Goal: Find specific page/section: Find specific page/section

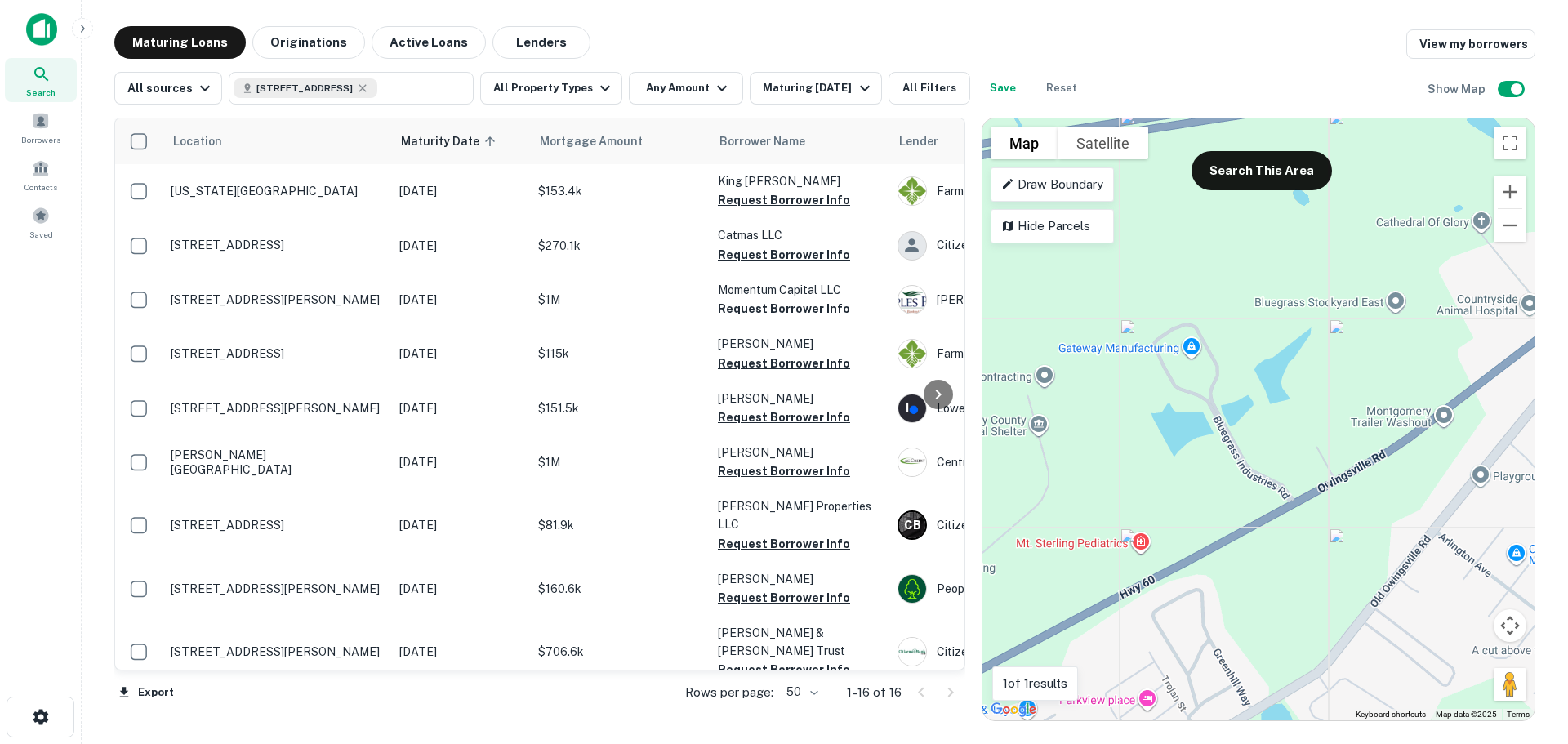
drag, startPoint x: 1172, startPoint y: 379, endPoint x: 1276, endPoint y: 440, distance: 120.6
click at [1276, 440] on div "To activate drag with keyboard, press Alt + Enter. Once in keyboard drag state,…" at bounding box center [1259, 419] width 552 height 601
click at [1241, 485] on div "To activate drag with keyboard, press Alt + Enter. Once in keyboard drag state,…" at bounding box center [1259, 419] width 552 height 601
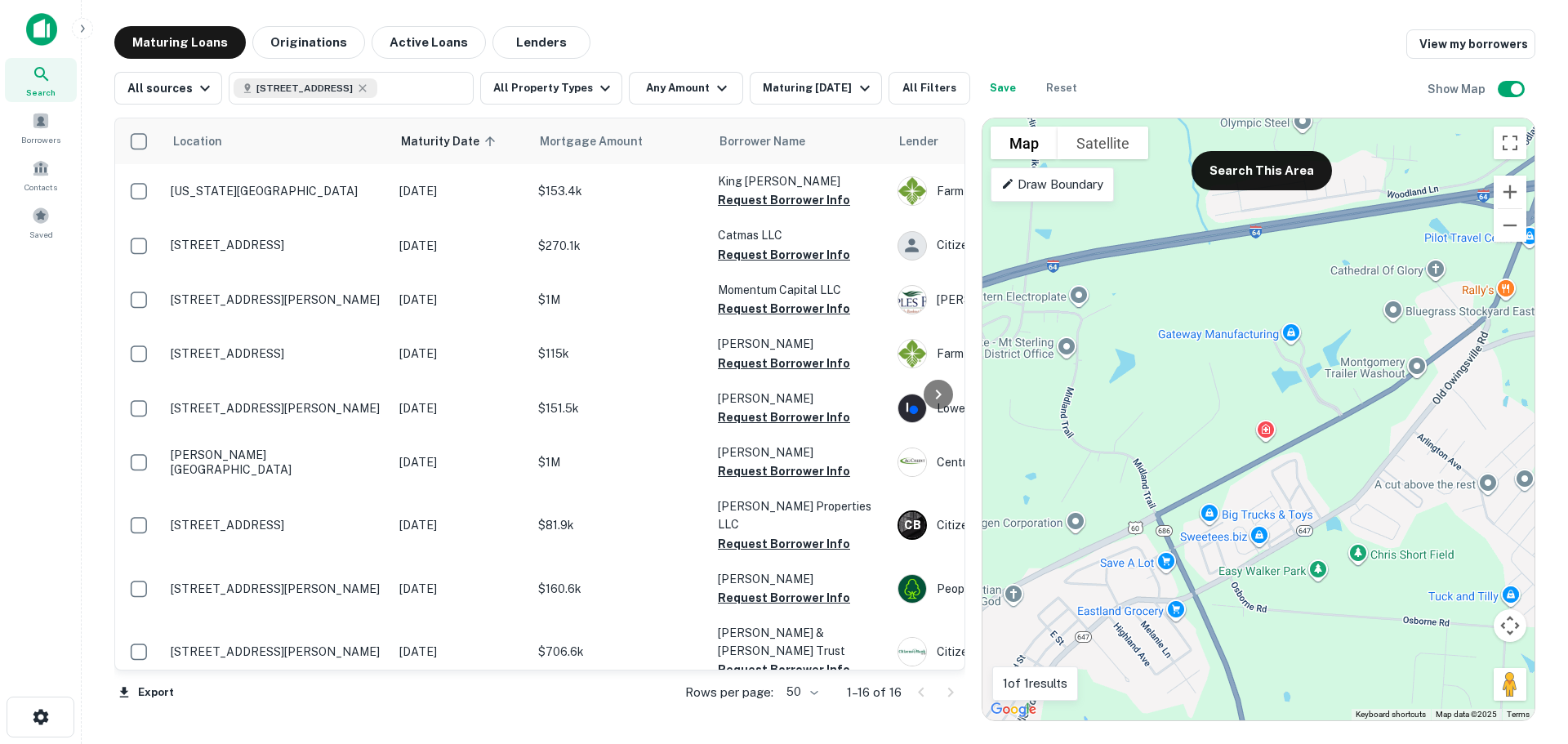
drag, startPoint x: 1244, startPoint y: 452, endPoint x: 1359, endPoint y: 384, distance: 133.6
click at [1375, 383] on div "To activate drag with keyboard, press Alt + Enter. Once in keyboard drag state,…" at bounding box center [1259, 419] width 552 height 601
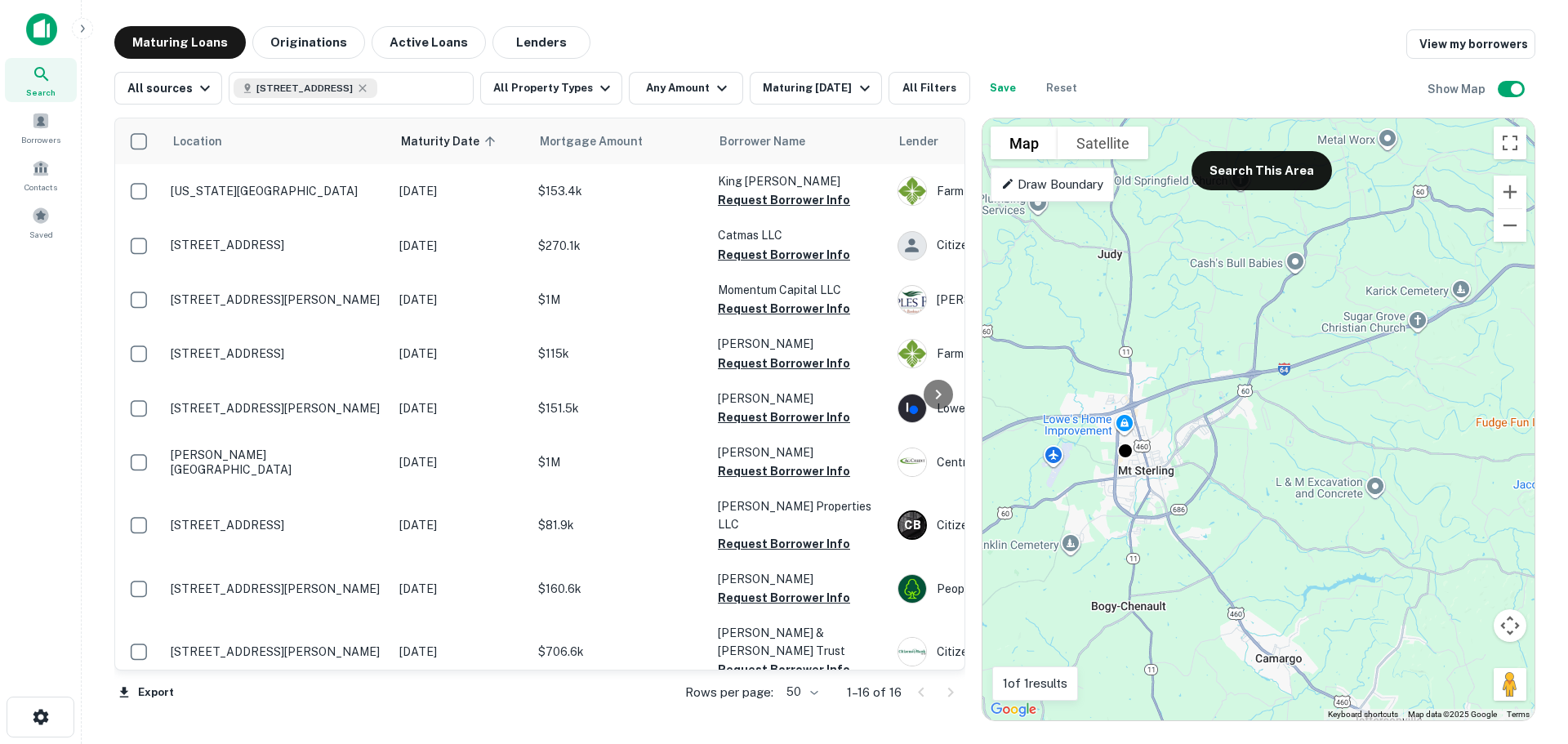
drag, startPoint x: 1320, startPoint y: 407, endPoint x: 1216, endPoint y: 410, distance: 104.0
click at [1216, 410] on div "To activate drag with keyboard, press Alt + Enter. Once in keyboard drag state,…" at bounding box center [1259, 419] width 552 height 601
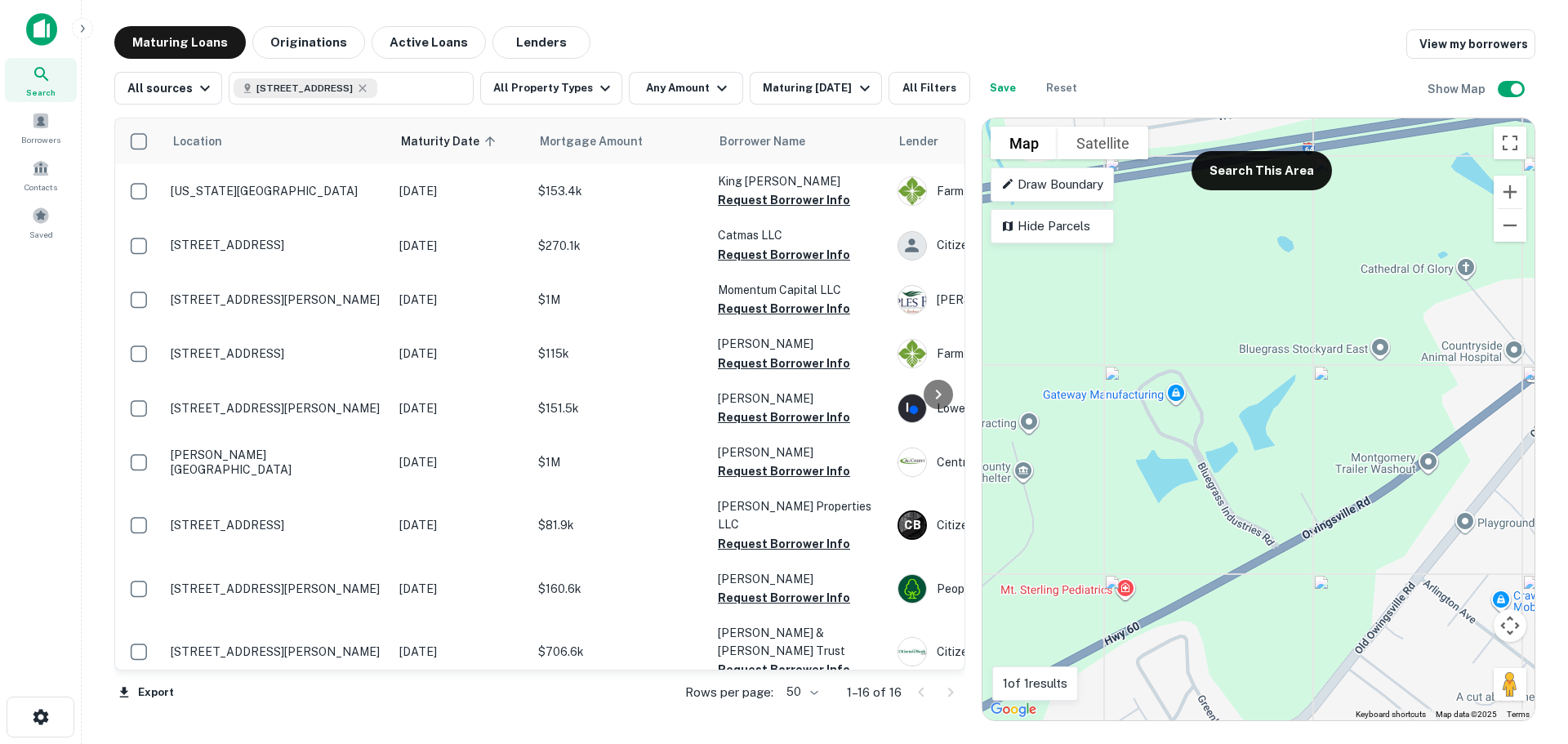
drag, startPoint x: 1250, startPoint y: 456, endPoint x: 1221, endPoint y: 505, distance: 56.9
click at [1221, 505] on div "To activate drag with keyboard, press Alt + Enter. Once in keyboard drag state,…" at bounding box center [1259, 419] width 552 height 601
click at [1114, 397] on div "To activate drag with keyboard, press Alt + Enter. Once in keyboard drag state,…" at bounding box center [1259, 419] width 552 height 601
click at [1184, 457] on div "To activate drag with keyboard, press Alt + Enter. Once in keyboard drag state,…" at bounding box center [1259, 419] width 552 height 601
click at [1187, 500] on div "To activate drag with keyboard, press Alt + Enter. Once in keyboard drag state,…" at bounding box center [1259, 419] width 552 height 601
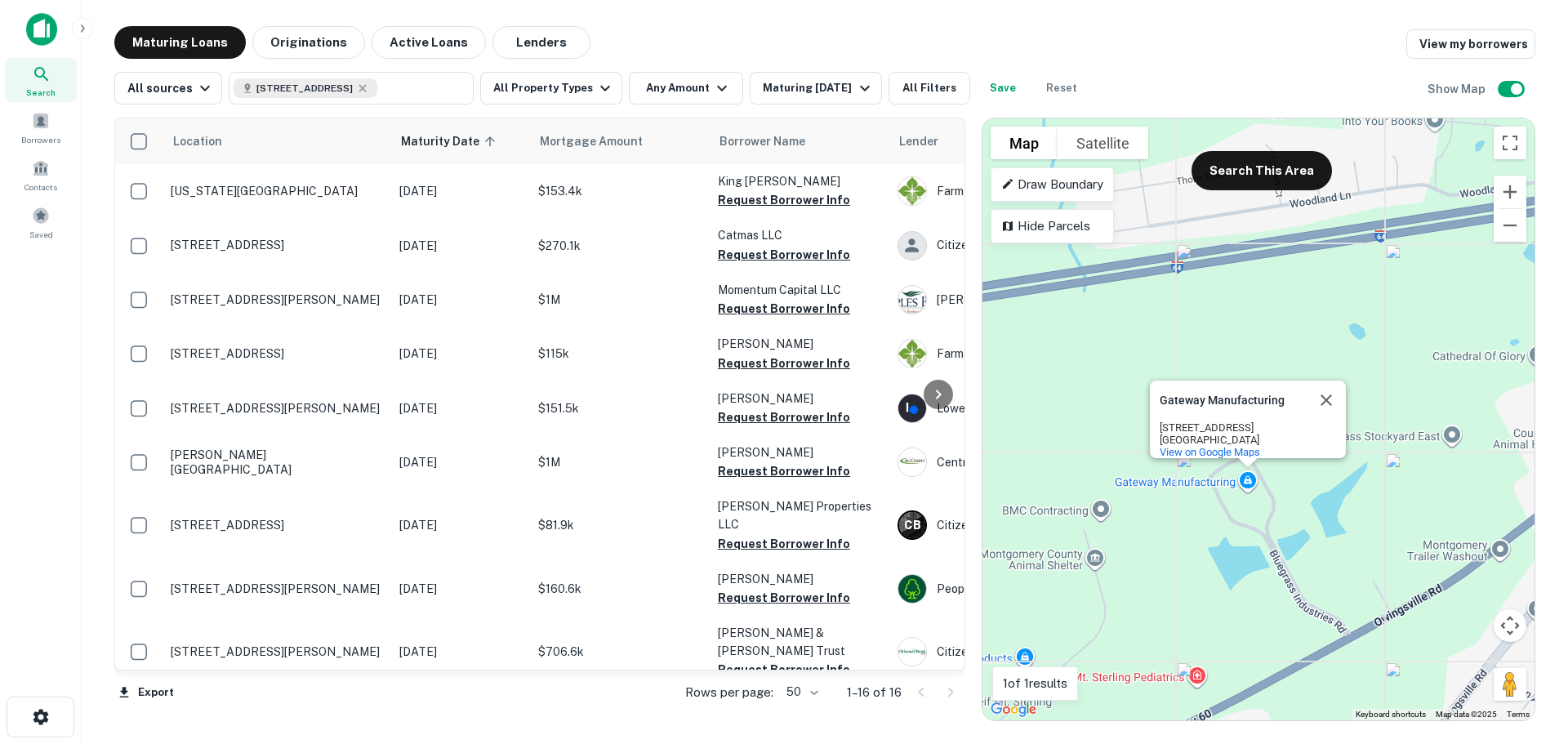
drag, startPoint x: 1267, startPoint y: 464, endPoint x: 1288, endPoint y: 573, distance: 111.0
click at [1288, 577] on div "To activate drag with keyboard, press Alt + Enter. Once in keyboard drag state,…" at bounding box center [1259, 419] width 552 height 601
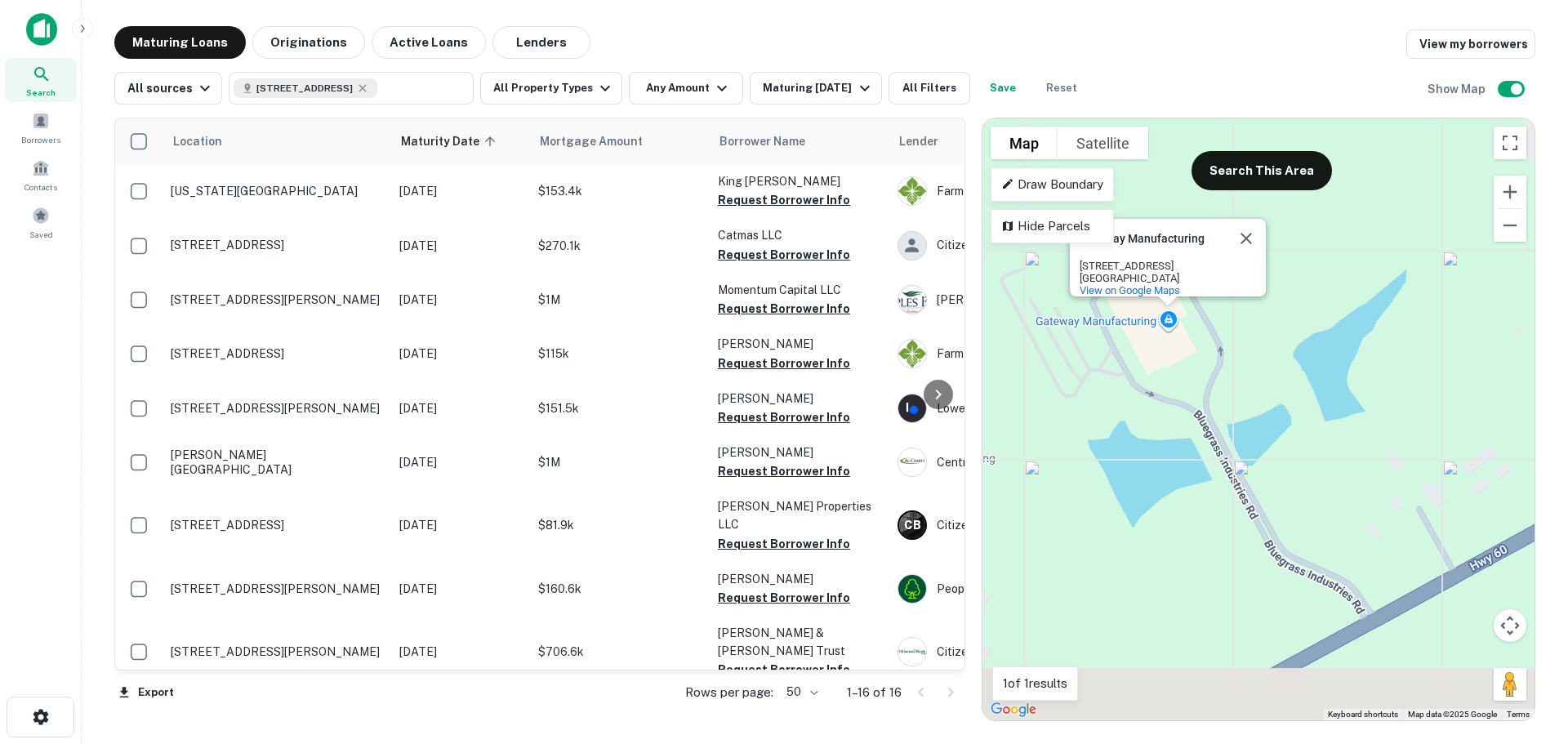
drag, startPoint x: 1223, startPoint y: 534, endPoint x: 1181, endPoint y: 435, distance: 107.5
click at [1181, 435] on div "To activate drag with keyboard, press Alt + Enter. Once in keyboard drag state,…" at bounding box center [1259, 419] width 552 height 601
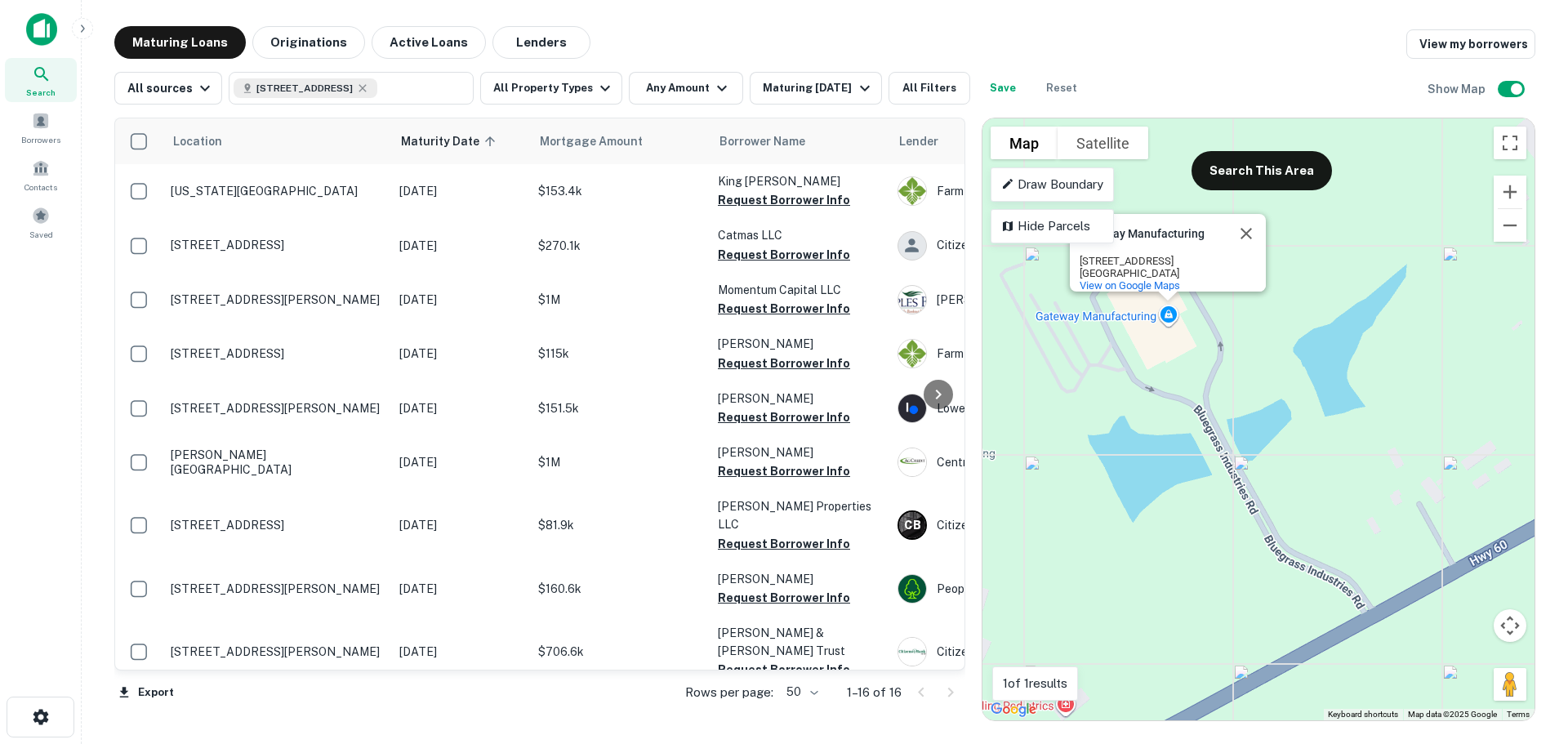
click at [1198, 492] on div "To activate drag with keyboard, press Alt + Enter. Once in keyboard drag state,…" at bounding box center [1259, 419] width 552 height 601
click at [40, 13] on img at bounding box center [41, 30] width 31 height 33
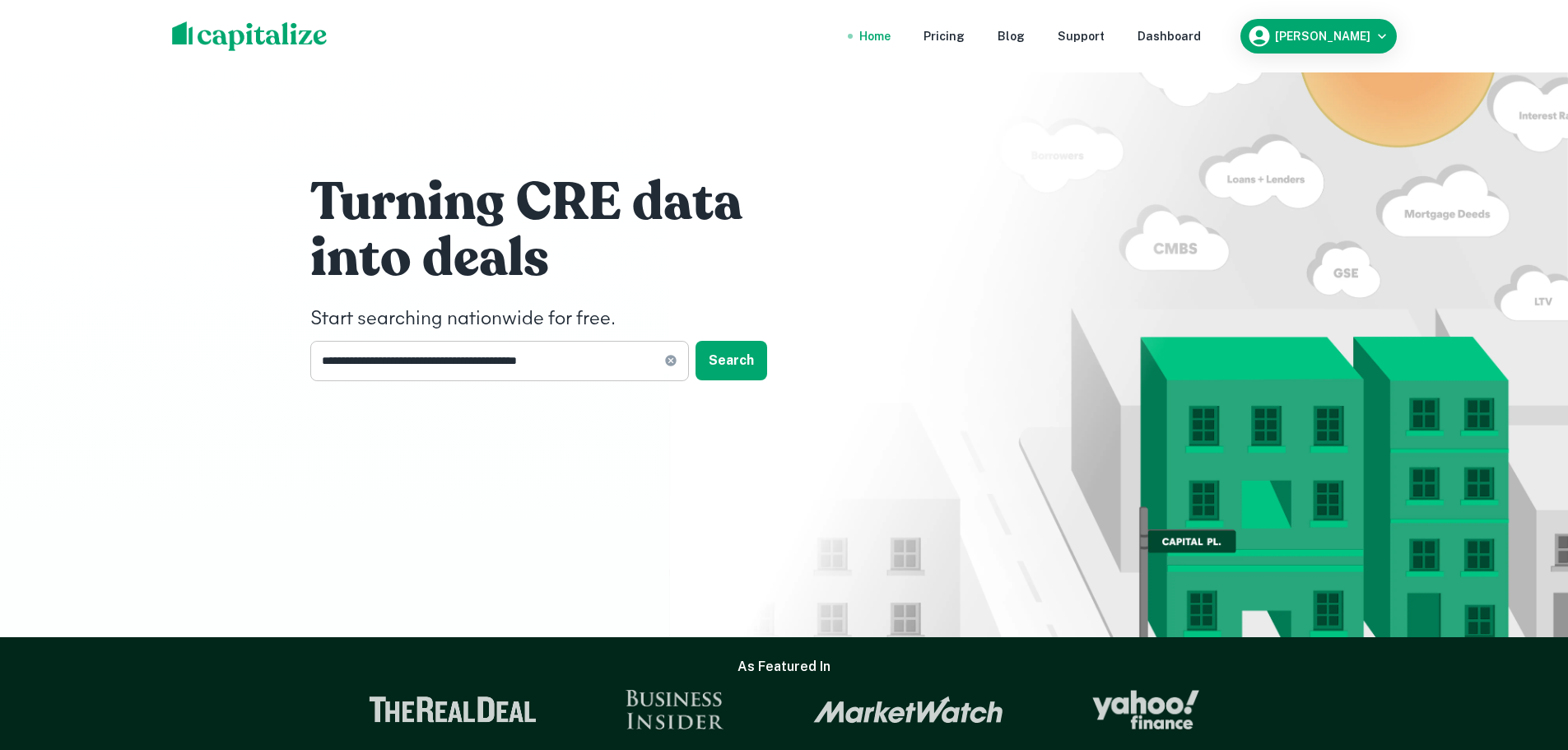
click at [612, 366] on input "**********" at bounding box center [487, 361] width 354 height 41
click at [718, 355] on button "Search" at bounding box center [732, 360] width 71 height 40
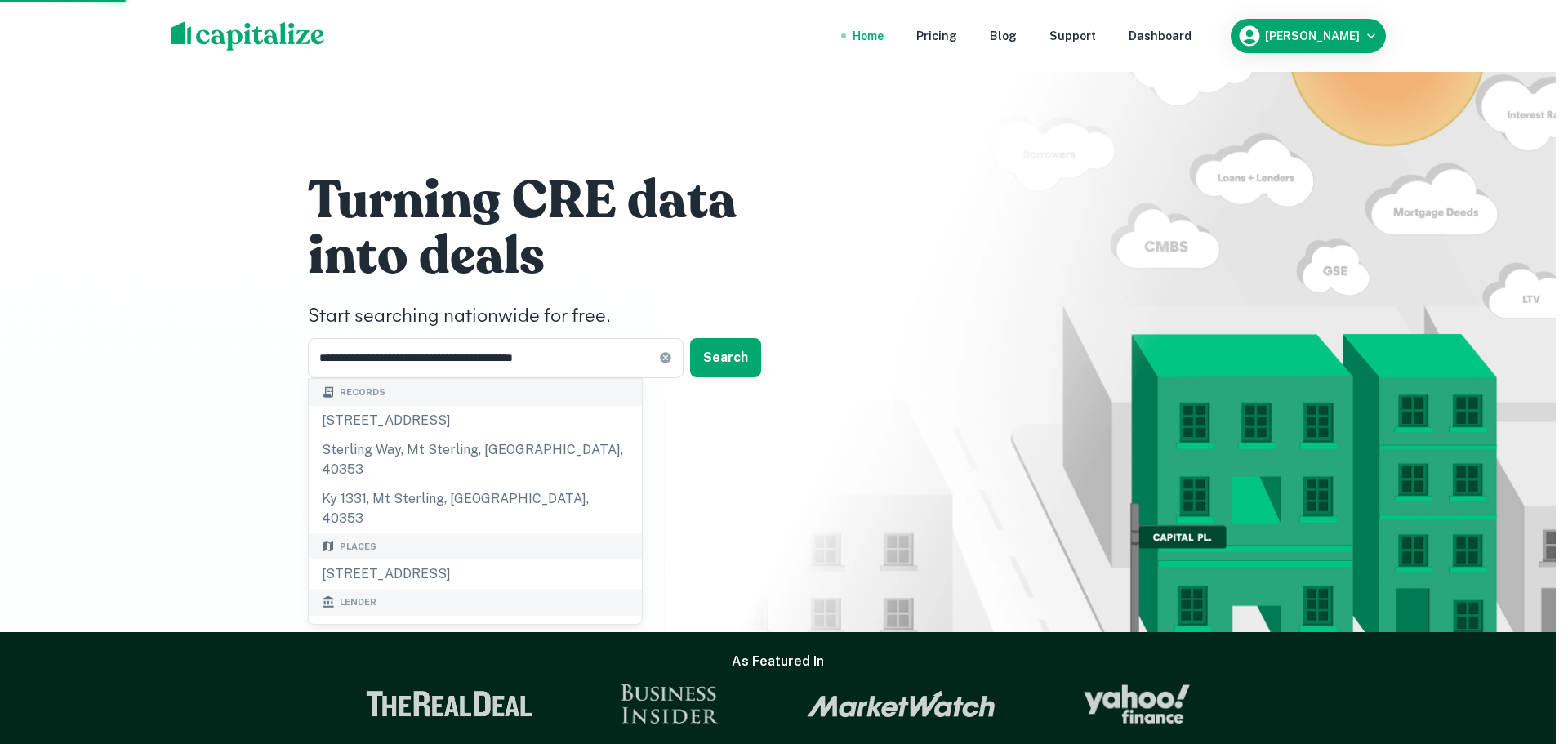
click at [646, 403] on div "[STREET_ADDRESS]" at bounding box center [784, 404] width 407 height 30
